Goal: Information Seeking & Learning: Find specific fact

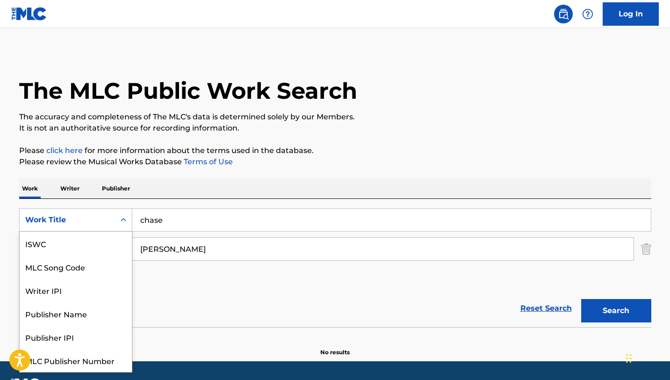
click at [112, 218] on div "Work Title" at bounding box center [67, 220] width 95 height 18
click at [190, 227] on input "chase" at bounding box center [391, 219] width 518 height 22
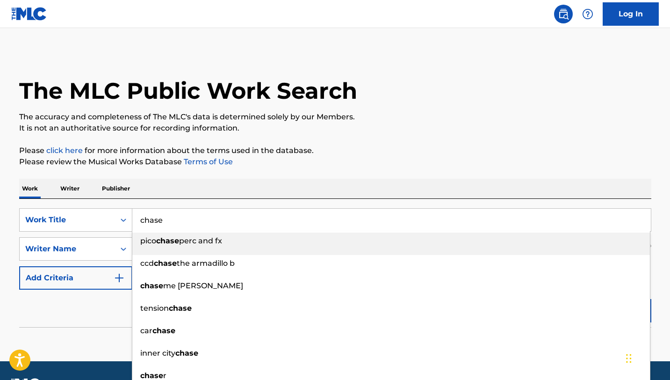
drag, startPoint x: 183, startPoint y: 225, endPoint x: 133, endPoint y: 218, distance: 50.0
click at [133, 218] on input "chase" at bounding box center [391, 219] width 518 height 22
paste input "Fille De Joi"
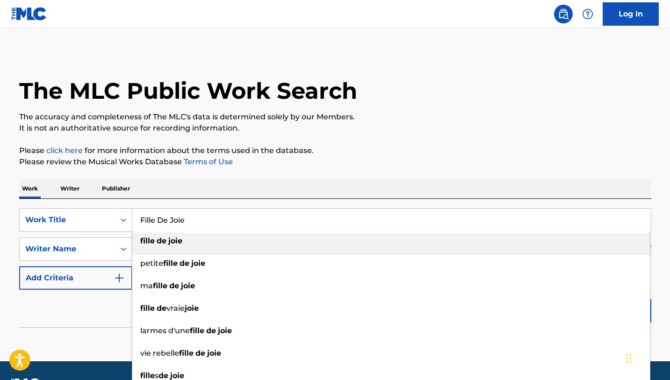
click at [196, 242] on div "fille de joie" at bounding box center [390, 240] width 517 height 17
type input "fille de joie"
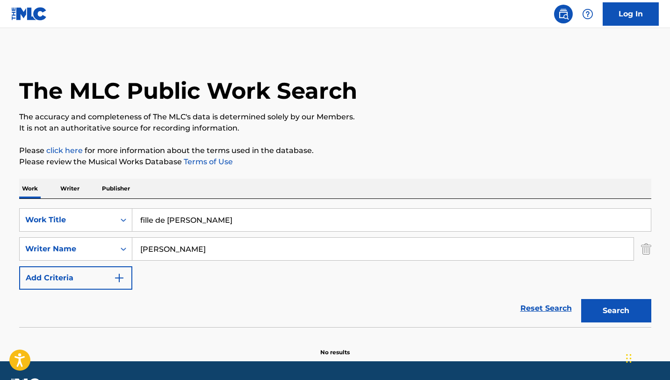
drag, startPoint x: 205, startPoint y: 251, endPoint x: 99, endPoint y: 235, distance: 107.3
click at [99, 235] on div "SearchWithCriteria03554d10-dec3-4159-95ee-ecb1e5daaf42 Work Title fille de joie…" at bounding box center [335, 248] width 632 height 81
type input "raymond"
click at [581, 299] on button "Search" at bounding box center [616, 310] width 70 height 23
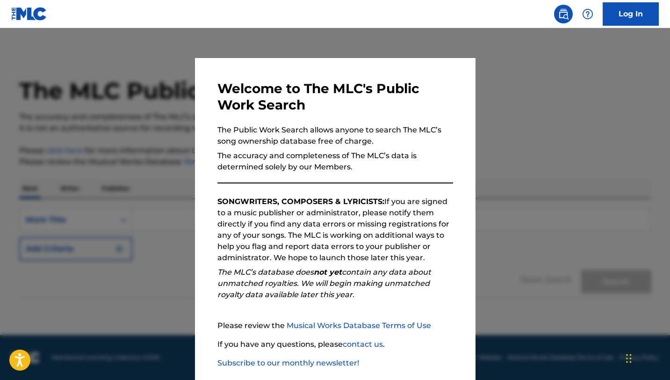
scroll to position [48, 0]
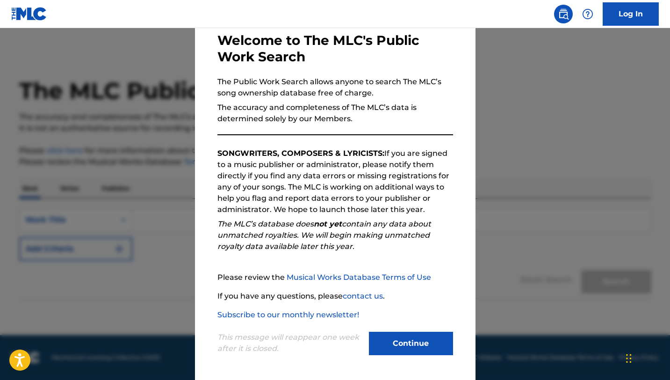
click at [412, 334] on button "Continue" at bounding box center [411, 342] width 84 height 23
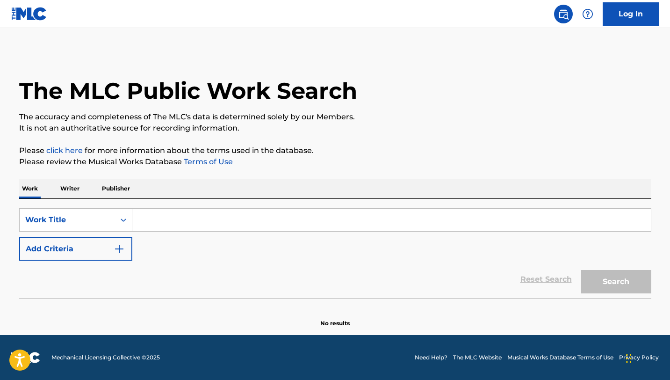
click at [214, 224] on input "Search Form" at bounding box center [391, 219] width 518 height 22
paste input "Fille De Joie"
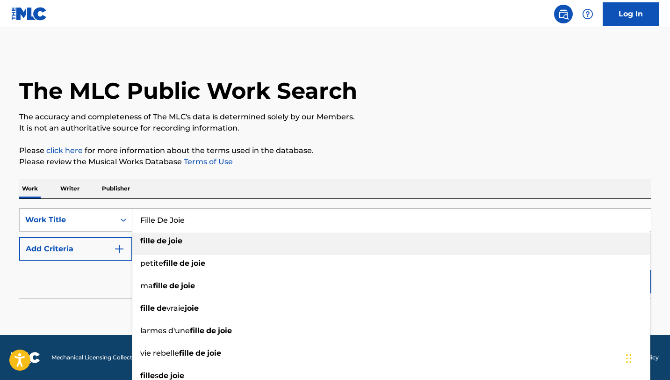
click at [157, 239] on strong "de" at bounding box center [162, 240] width 10 height 9
type input "fille de [PERSON_NAME]"
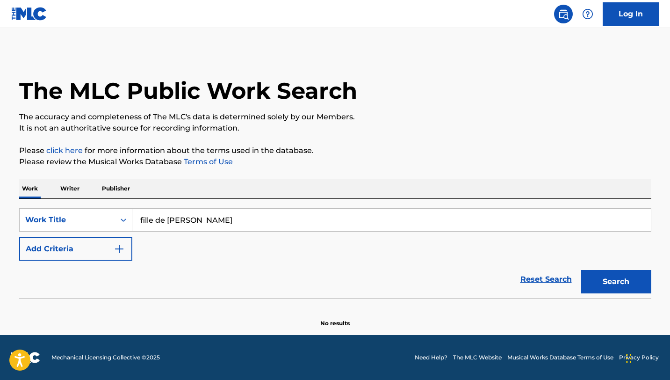
click at [129, 241] on button "Add Criteria" at bounding box center [75, 248] width 113 height 23
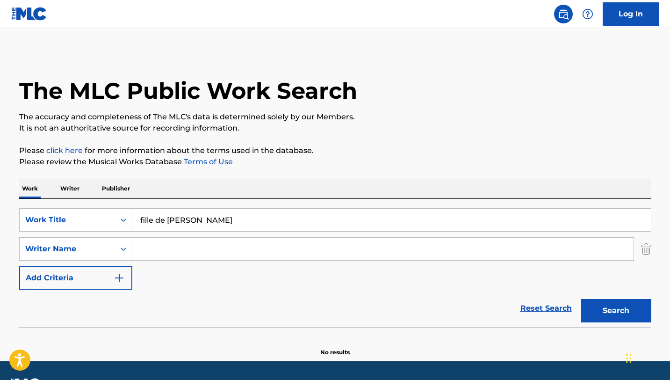
click at [177, 246] on input "Search Form" at bounding box center [382, 248] width 501 height 22
type input "[PERSON_NAME]"
click at [581, 299] on button "Search" at bounding box center [616, 310] width 70 height 23
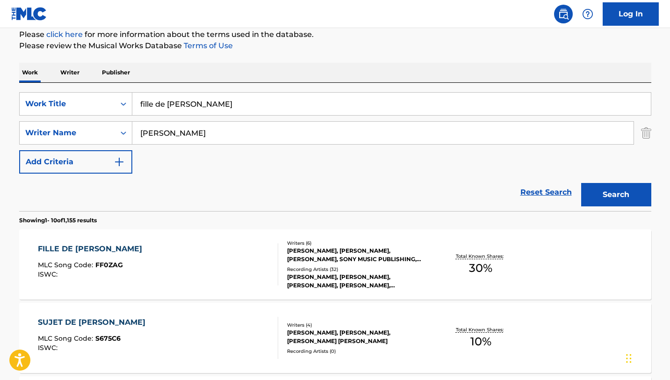
scroll to position [118, 0]
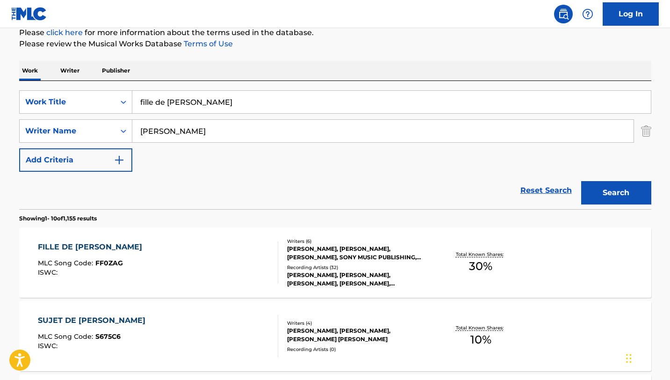
click at [188, 267] on div "FILLE DE [PERSON_NAME] MLC Song Code : FF0ZAG ISWC :" at bounding box center [158, 262] width 240 height 42
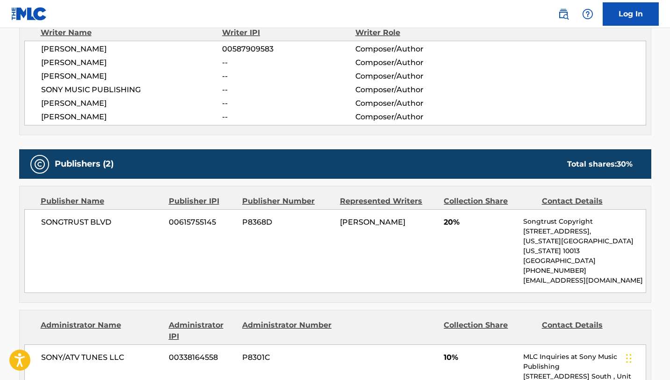
scroll to position [364, 0]
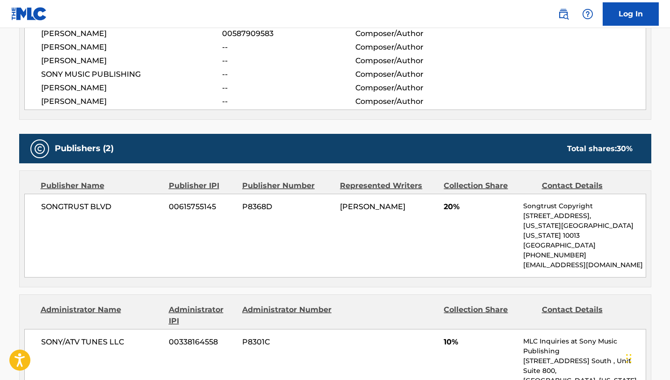
drag, startPoint x: 413, startPoint y: 206, endPoint x: 340, endPoint y: 206, distance: 72.9
click at [340, 206] on div "[PERSON_NAME]" at bounding box center [388, 206] width 97 height 11
copy span "[PERSON_NAME]"
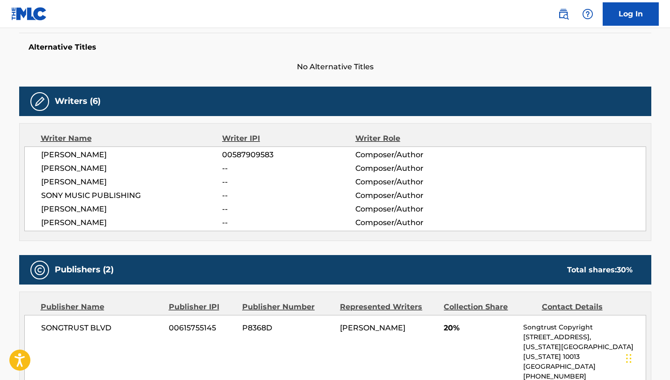
scroll to position [251, 0]
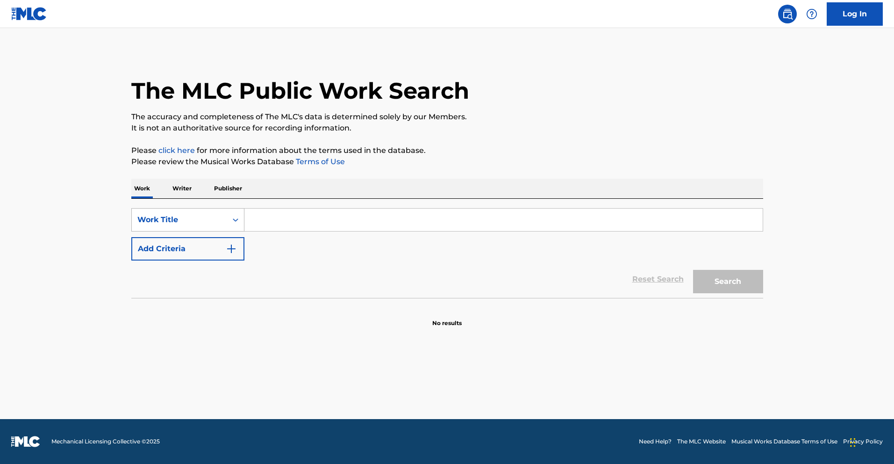
click at [218, 220] on div "Work Title" at bounding box center [179, 219] width 84 height 11
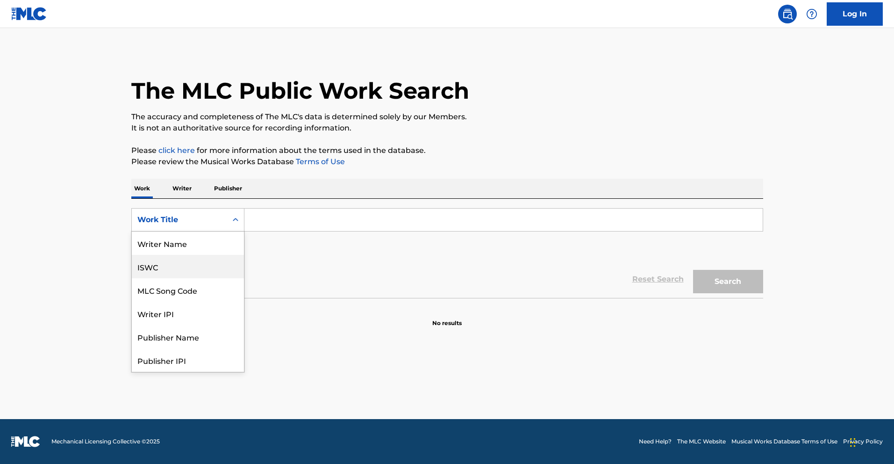
click at [154, 274] on div "ISWC" at bounding box center [188, 266] width 112 height 23
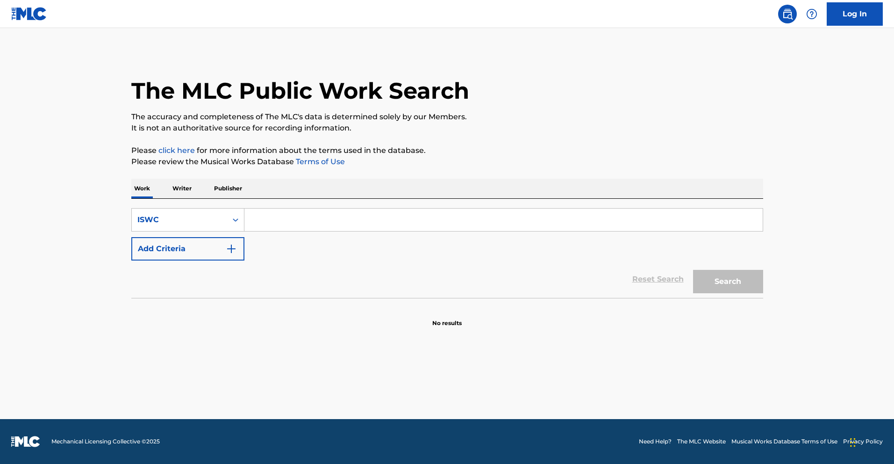
click at [293, 221] on input "Search Form" at bounding box center [503, 219] width 518 height 22
paste input ""T7032138197 ""
click at [256, 217] on input ""T7032138197" at bounding box center [503, 219] width 518 height 22
type input "T7032138197"
click at [693, 270] on button "Search" at bounding box center [728, 281] width 70 height 23
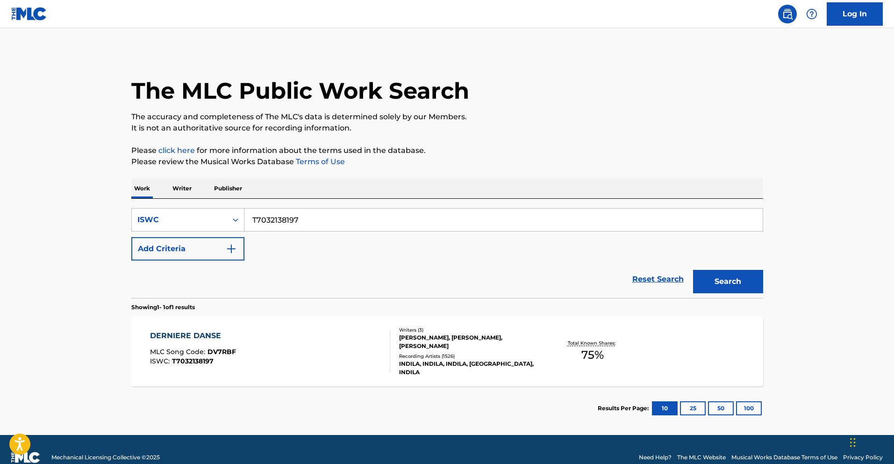
click at [345, 356] on div "DERNIERE DANSE MLC Song Code : DV7RBF ISWC : T7032138197" at bounding box center [270, 351] width 240 height 42
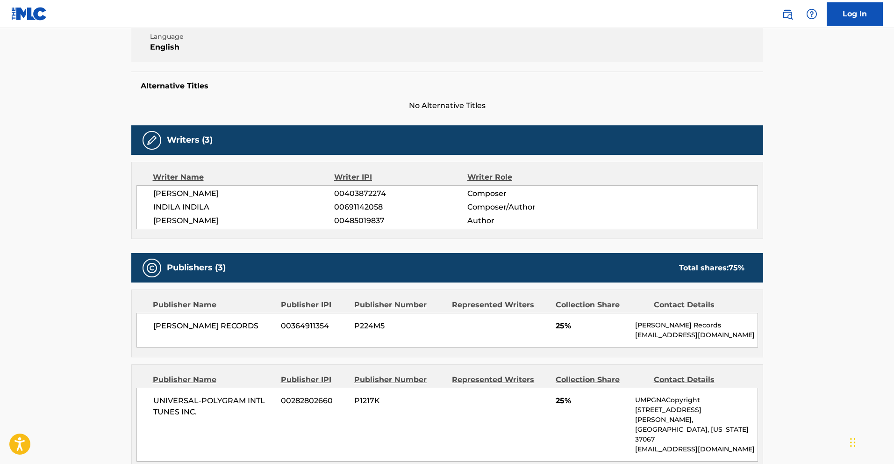
scroll to position [204, 0]
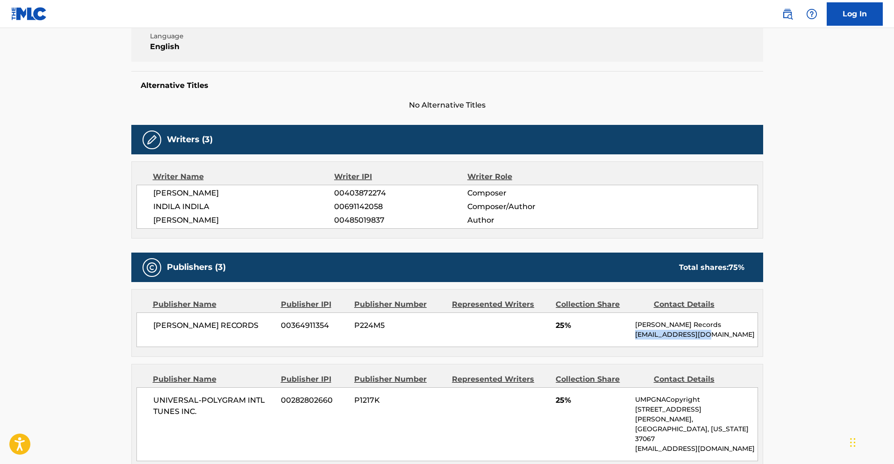
drag, startPoint x: 715, startPoint y: 337, endPoint x: 636, endPoint y: 330, distance: 79.7
click at [636, 330] on p "nogbegto@gmail.com" at bounding box center [696, 335] width 122 height 10
copy p "nogbegto@gmail.com"
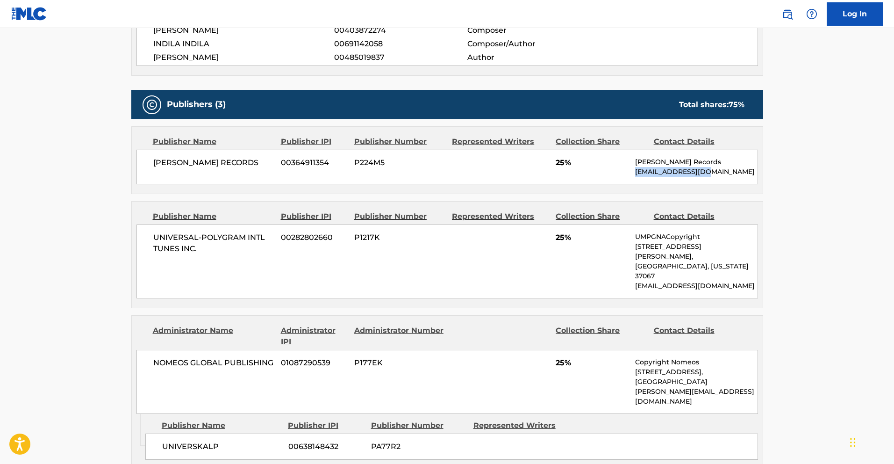
scroll to position [379, 0]
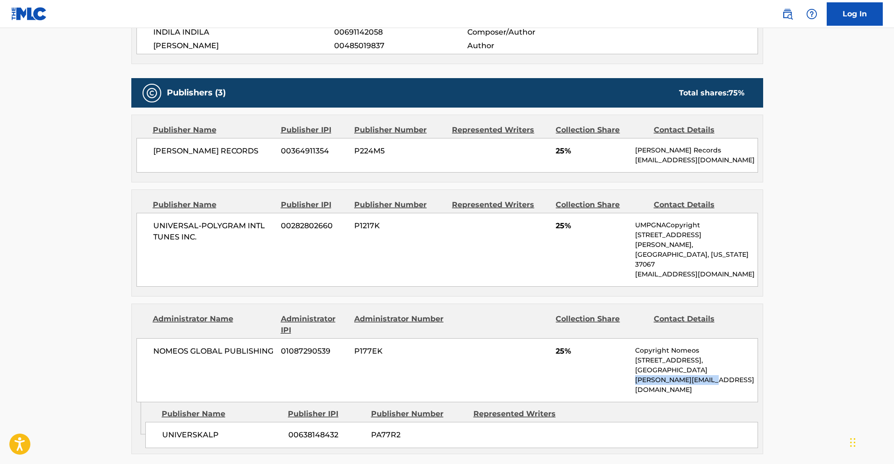
drag, startPoint x: 724, startPoint y: 361, endPoint x: 635, endPoint y: 358, distance: 88.4
click at [635, 375] on p "alexandre@nomeos.com" at bounding box center [696, 385] width 122 height 20
copy p "alexandre@nomeos.com"
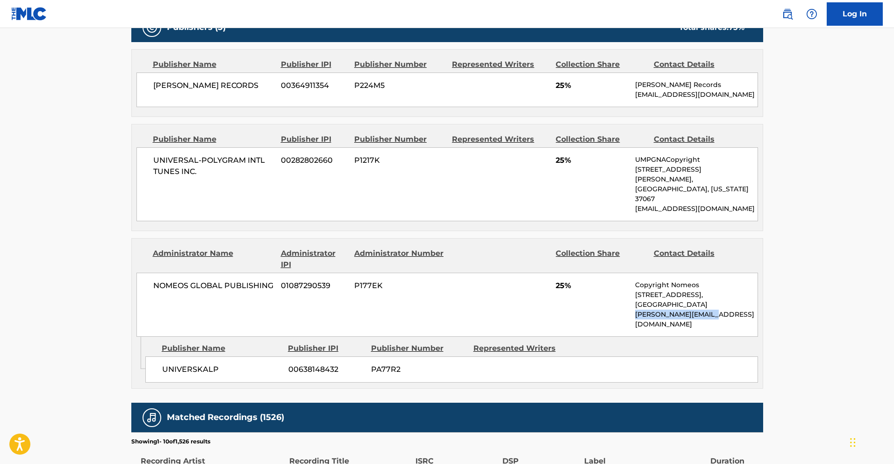
scroll to position [0, 0]
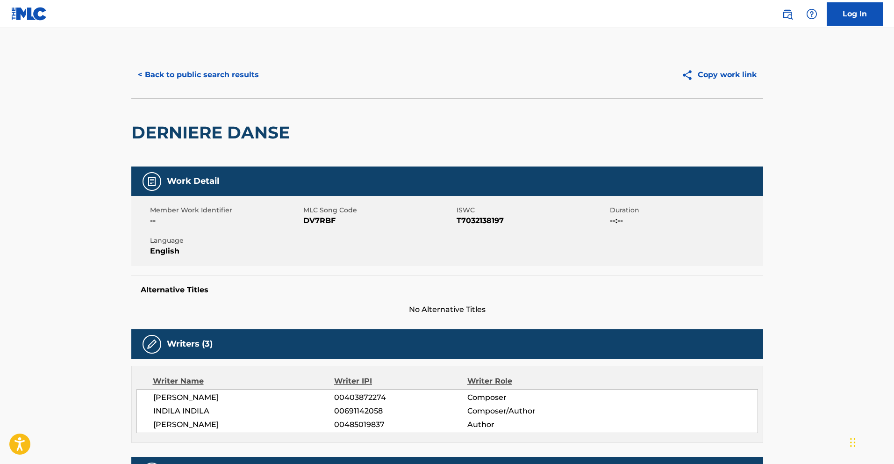
click at [160, 78] on button "< Back to public search results" at bounding box center [198, 74] width 134 height 23
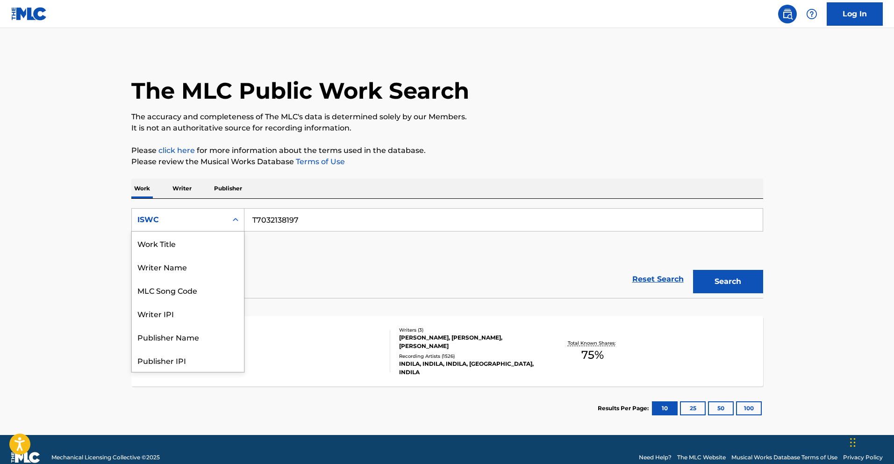
click at [241, 216] on div "Search Form" at bounding box center [235, 219] width 17 height 17
click at [187, 243] on div "Work Title" at bounding box center [188, 242] width 112 height 23
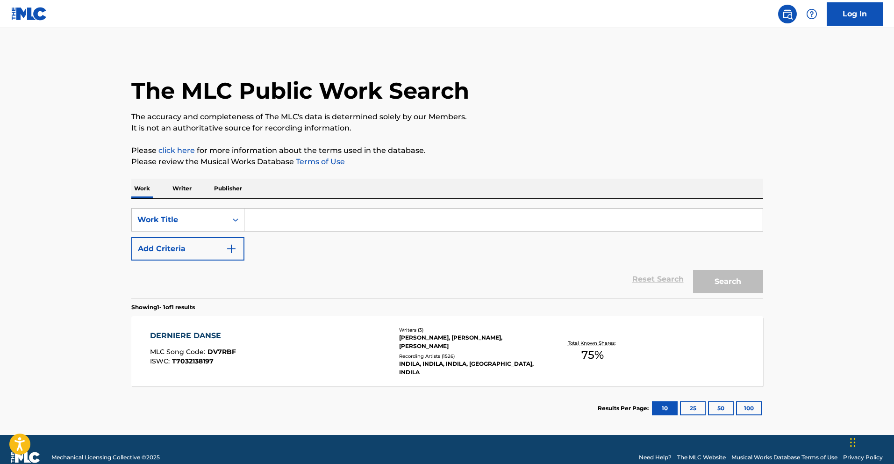
click at [295, 223] on input "Search Form" at bounding box center [503, 219] width 518 height 22
paste input "La Foule (Le monde Mix)"
type input "La Foule (Le monde Mix)"
click at [226, 250] on img "Search Form" at bounding box center [231, 248] width 11 height 11
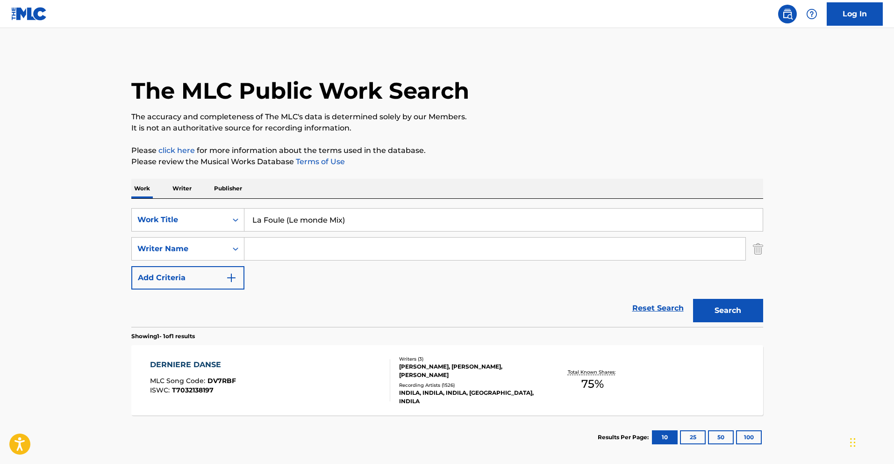
click at [278, 254] on input "Search Form" at bounding box center [494, 248] width 501 height 22
paste input "ANGEL AMATO"
type input "ANGEL AMATO"
click at [729, 307] on button "Search" at bounding box center [728, 310] width 70 height 23
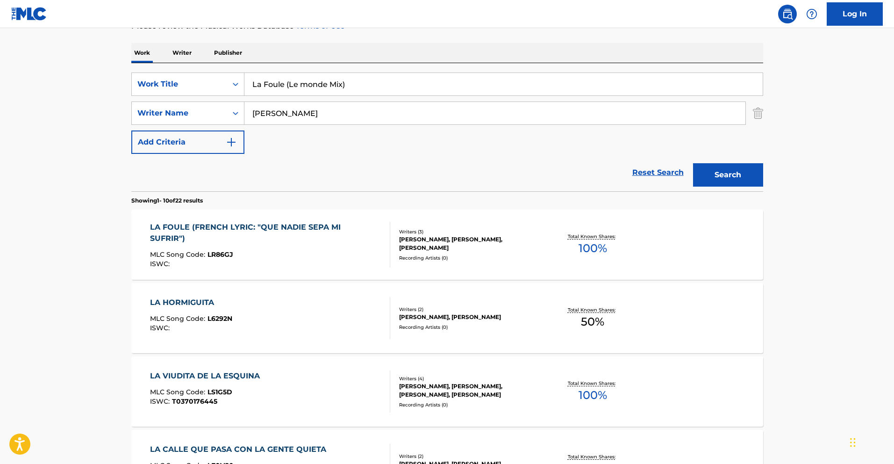
scroll to position [180, 0]
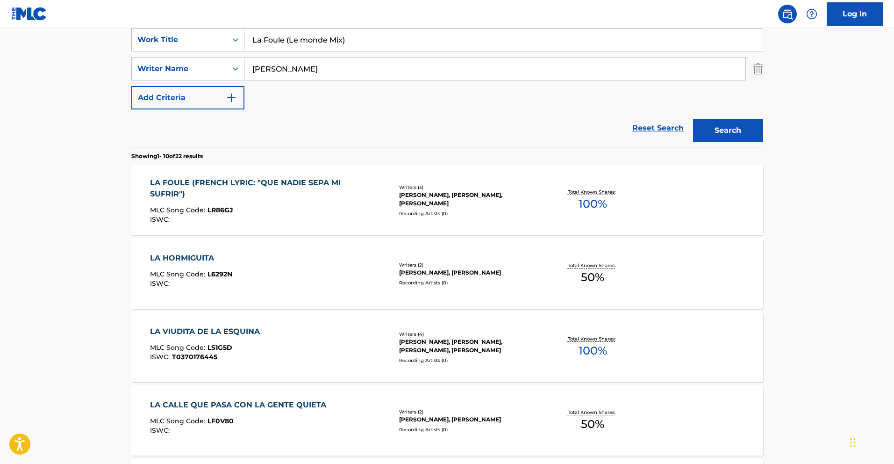
drag, startPoint x: 359, startPoint y: 43, endPoint x: 286, endPoint y: 40, distance: 73.0
click at [286, 40] on input "La Foule (Le monde Mix)" at bounding box center [503, 40] width 518 height 22
type input "la foule"
click at [730, 135] on button "Search" at bounding box center [728, 130] width 70 height 23
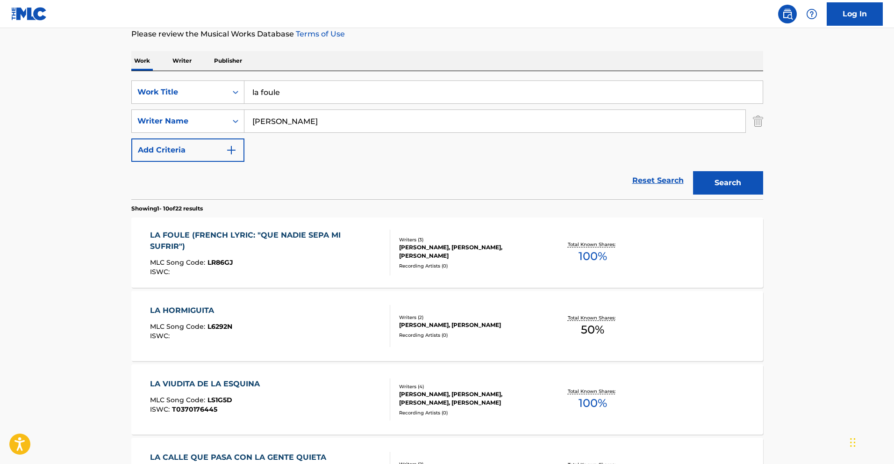
scroll to position [128, 0]
click at [298, 268] on div "ISWC :" at bounding box center [266, 271] width 232 height 7
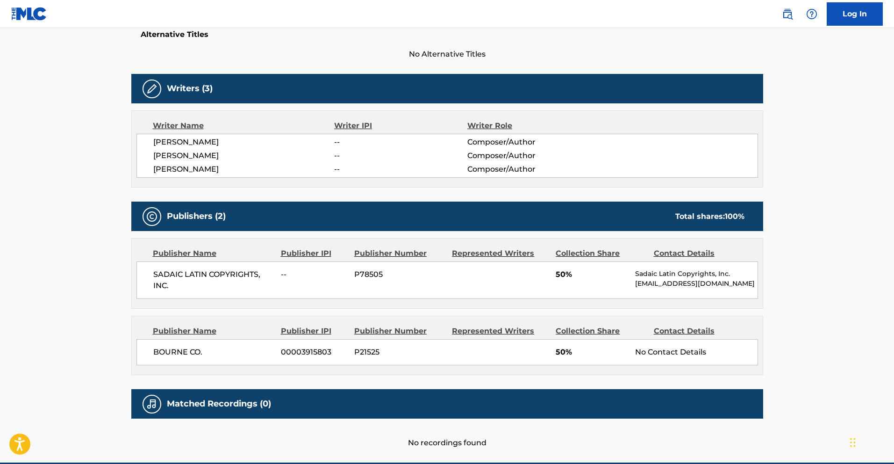
scroll to position [277, 0]
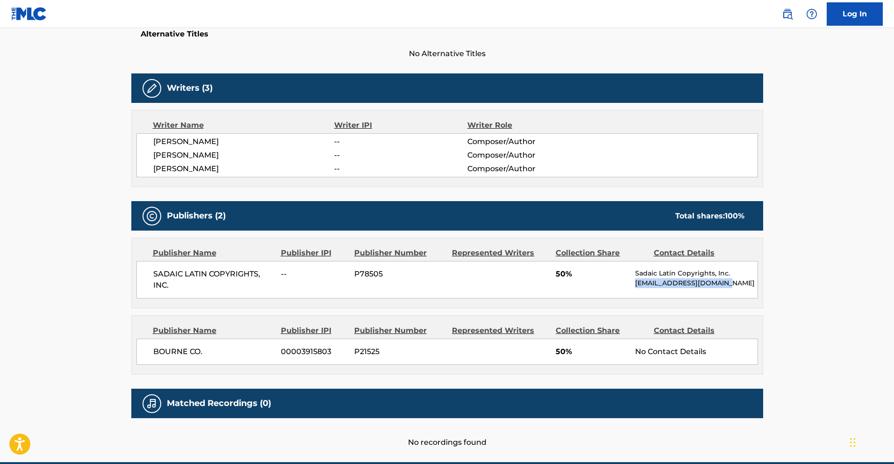
drag, startPoint x: 724, startPoint y: 285, endPoint x: 633, endPoint y: 284, distance: 90.2
click at [633, 284] on div "SADAIC LATIN COPYRIGHTS, INC. -- P78505 50% Sadaic Latin Copyrights, Inc. hbeil…" at bounding box center [447, 279] width 622 height 37
copy p "hbeillard@sadaicusa.com"
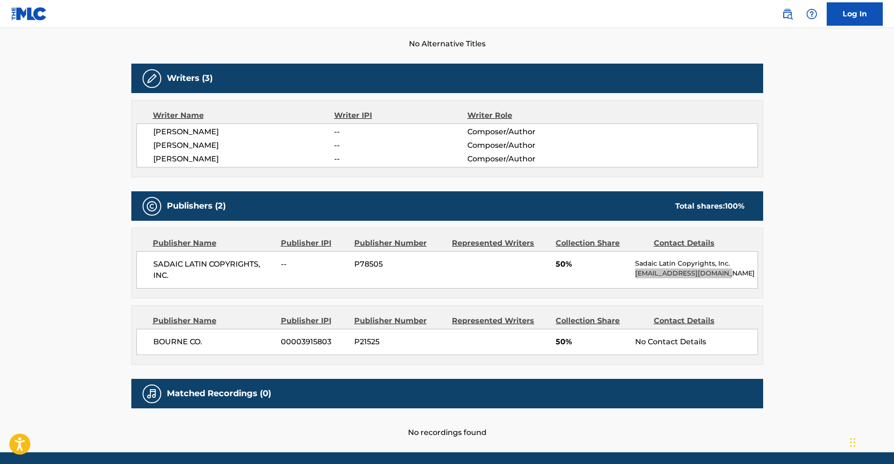
scroll to position [289, 0]
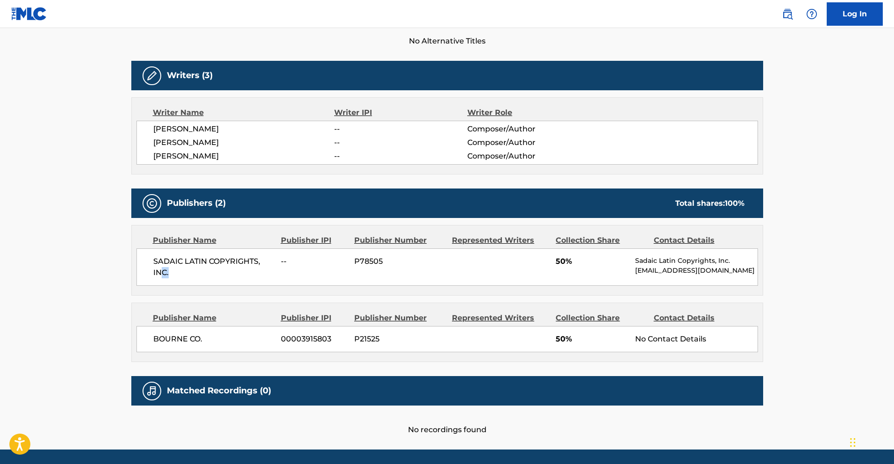
drag, startPoint x: 169, startPoint y: 272, endPoint x: 162, endPoint y: 268, distance: 7.9
click at [162, 268] on span "SADAIC LATIN COPYRIGHTS, INC." at bounding box center [213, 267] width 121 height 22
drag, startPoint x: 170, startPoint y: 270, endPoint x: 152, endPoint y: 256, distance: 23.3
click at [152, 256] on div "SADAIC LATIN COPYRIGHTS, INC. -- P78505 50% Sadaic Latin Copyrights, Inc. hbeil…" at bounding box center [447, 266] width 622 height 37
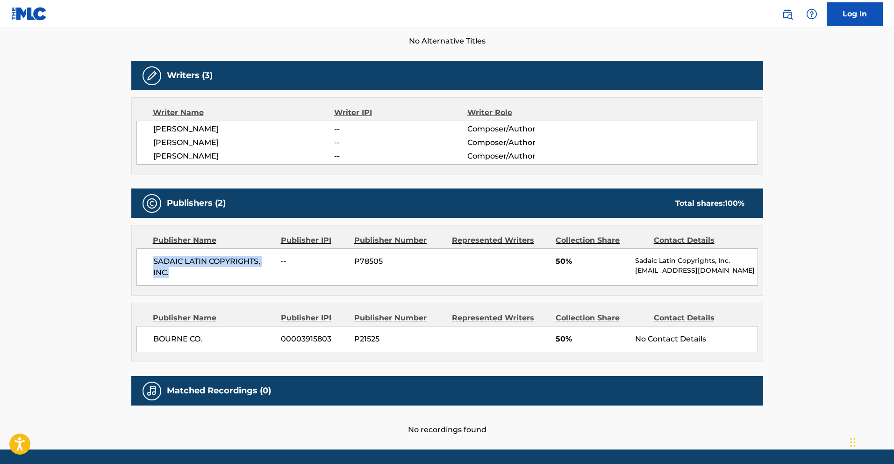
copy span "SADAIC LATIN COPYRIGHTS, INC."
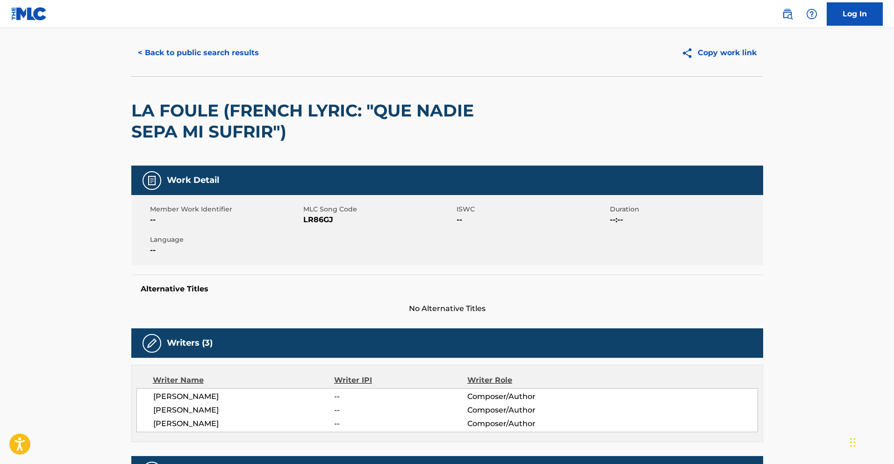
scroll to position [0, 0]
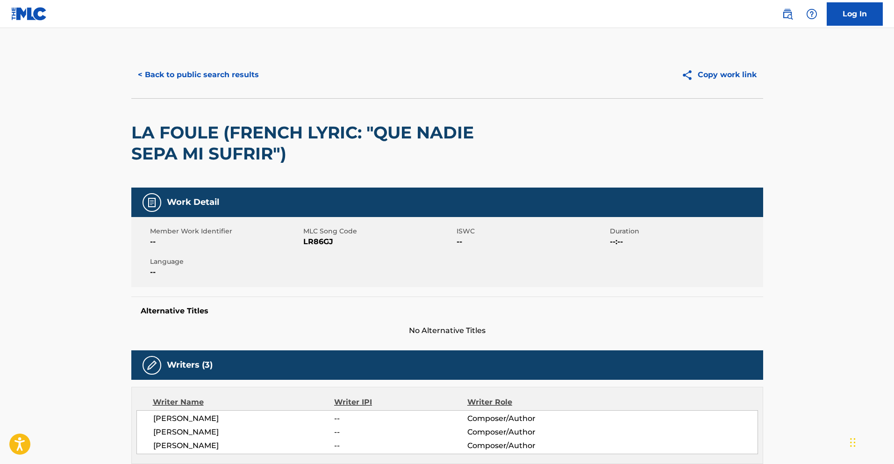
click at [189, 72] on button "< Back to public search results" at bounding box center [198, 74] width 134 height 23
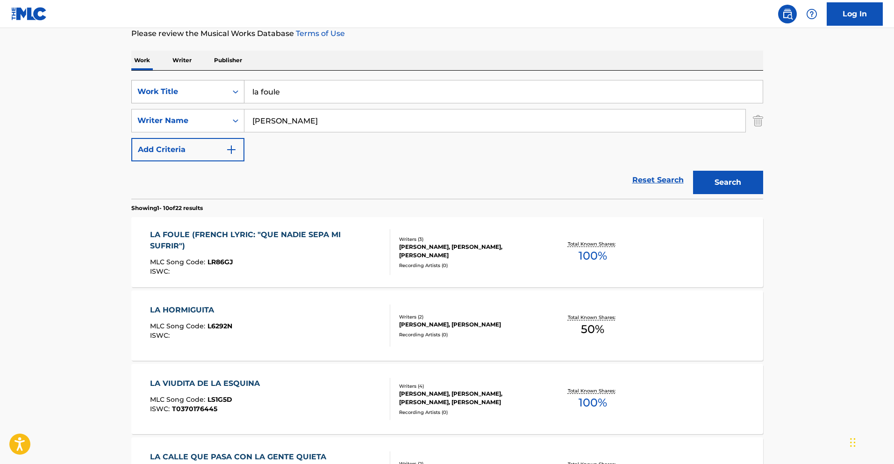
click at [228, 89] on div "Search Form" at bounding box center [235, 91] width 17 height 17
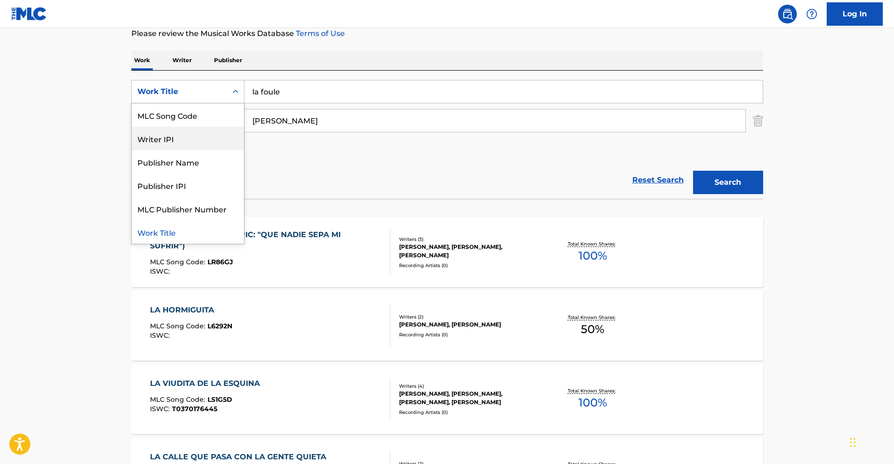
scroll to position [0, 0]
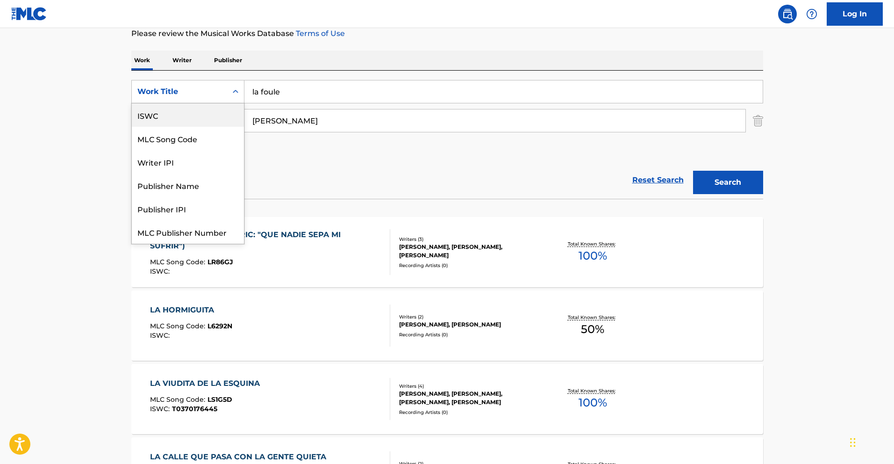
click at [192, 113] on div "ISWC" at bounding box center [188, 114] width 112 height 23
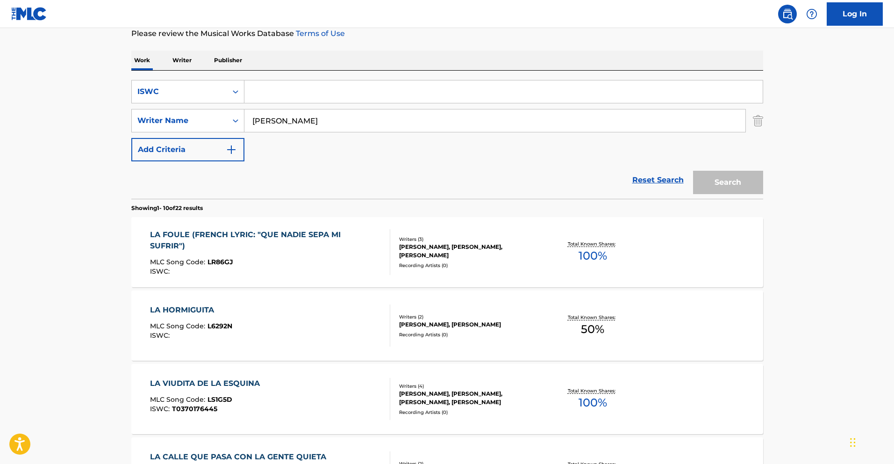
click at [315, 93] on input "Search Form" at bounding box center [503, 91] width 518 height 22
paste input "T9273141529"
type input "T9273141529"
drag, startPoint x: 338, startPoint y: 123, endPoint x: 216, endPoint y: 103, distance: 123.7
click at [216, 103] on div "SearchWithCriteriad7108053-96ff-4bf3-856c-6187f07dcd21 ISWC T9273141529 SearchW…" at bounding box center [447, 120] width 632 height 81
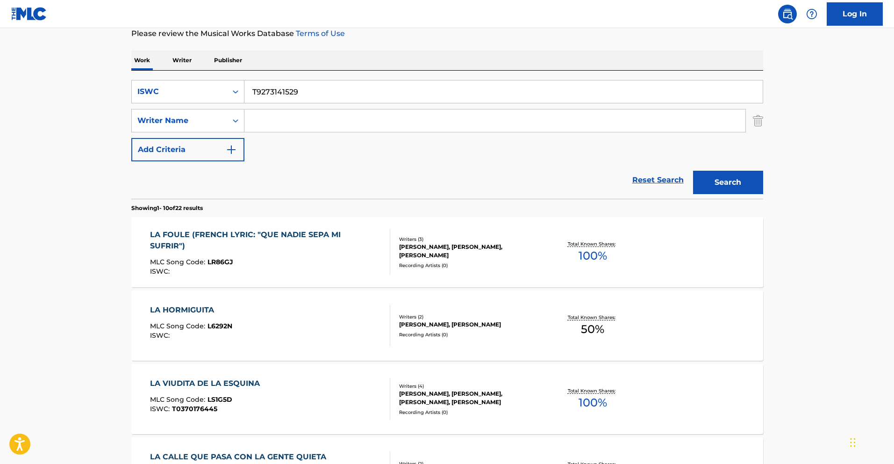
click at [693, 171] on button "Search" at bounding box center [728, 182] width 70 height 23
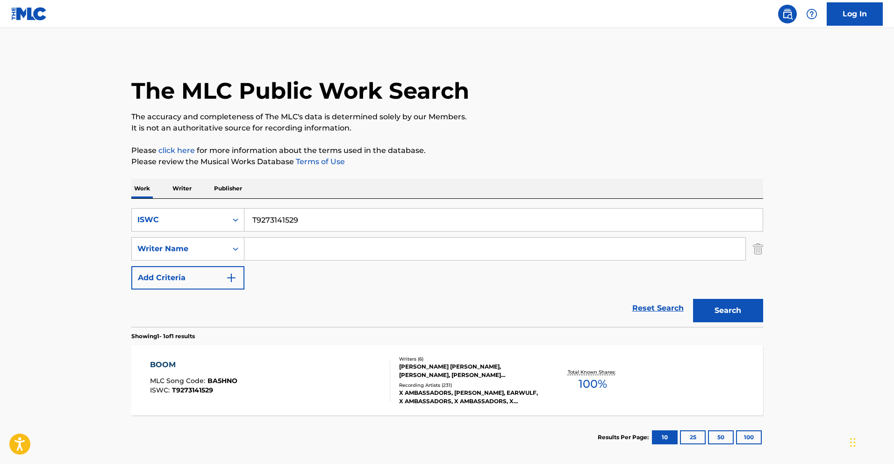
scroll to position [45, 0]
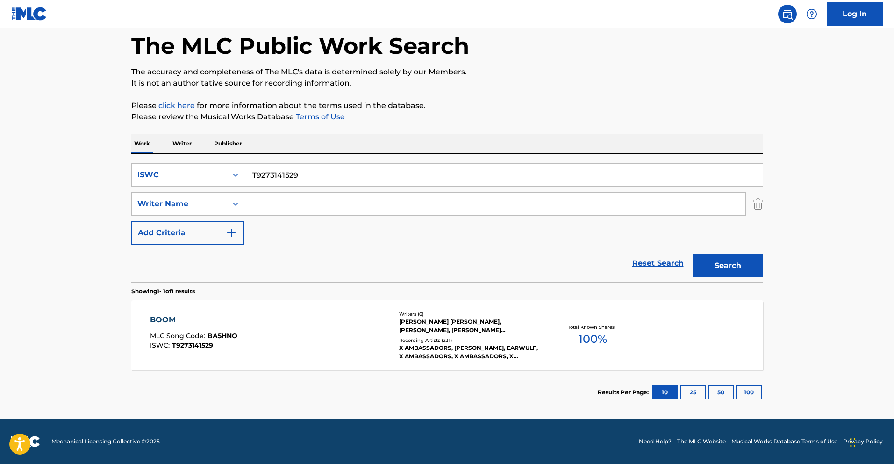
click at [293, 320] on div "BOOM MLC Song Code : BA5HNO ISWC : T9273141529" at bounding box center [270, 335] width 240 height 42
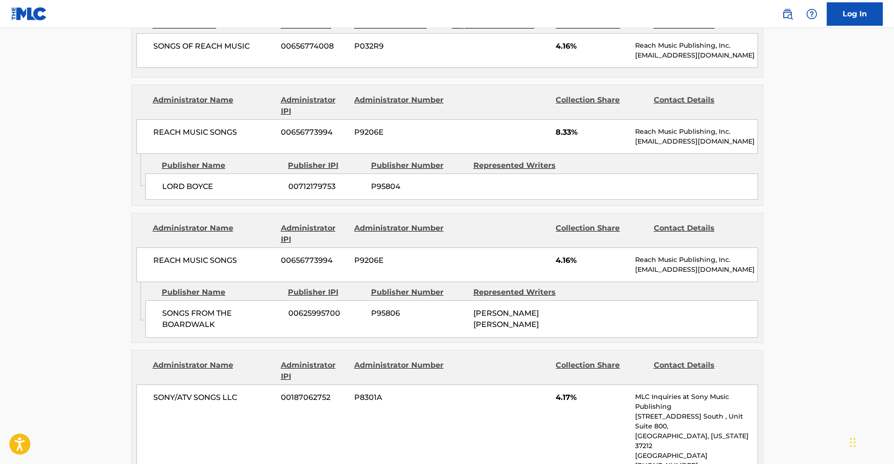
scroll to position [712, 0]
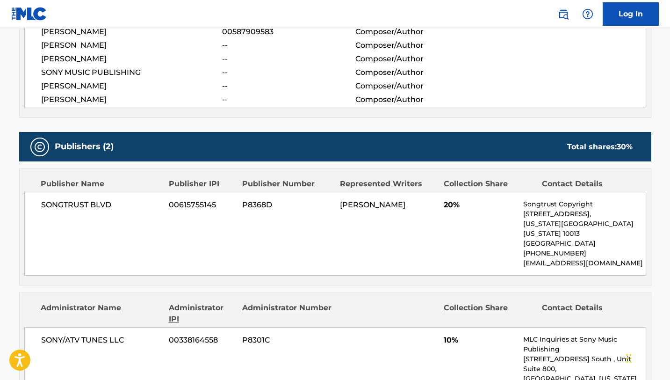
scroll to position [370, 0]
